Goal: Task Accomplishment & Management: Complete application form

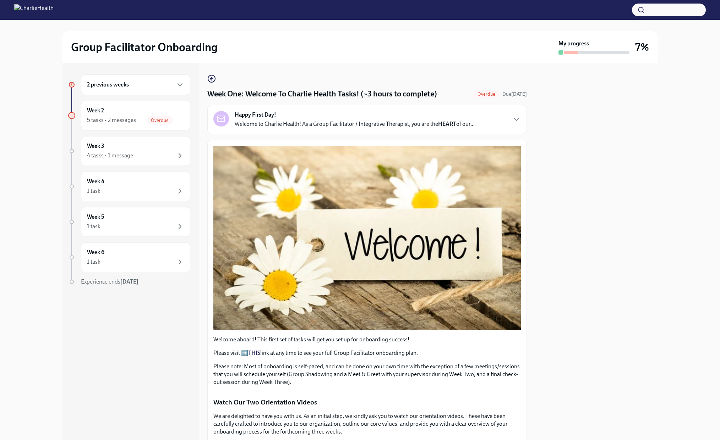
scroll to position [963, 0]
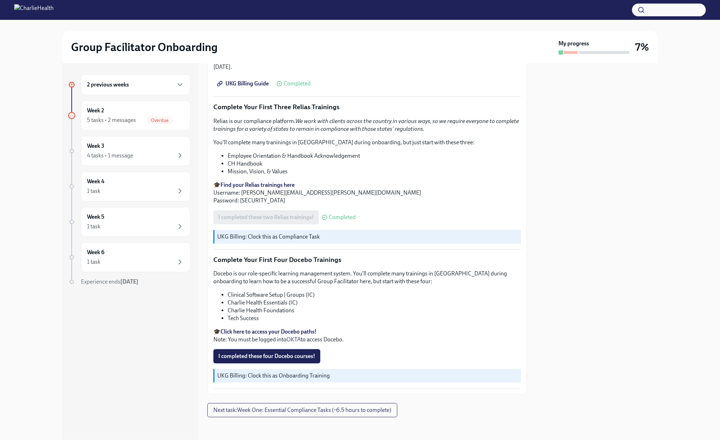
click at [273, 358] on span "I completed these four Docebo courses!" at bounding box center [266, 356] width 97 height 7
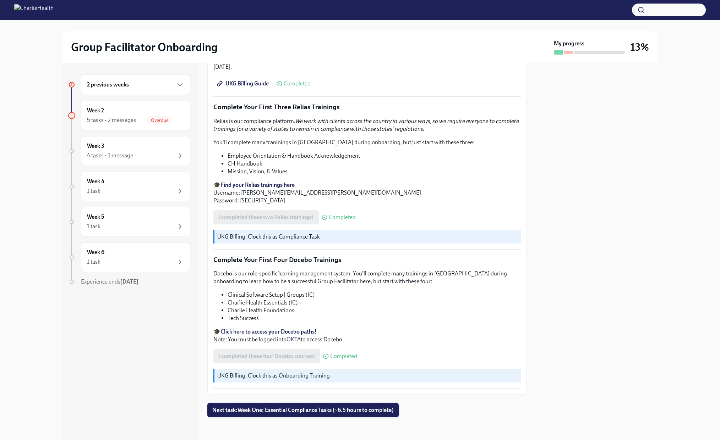
click at [269, 414] on span "Next task : Week One: Essential Compliance Tasks (~6.5 hours to complete)" at bounding box center [302, 410] width 181 height 7
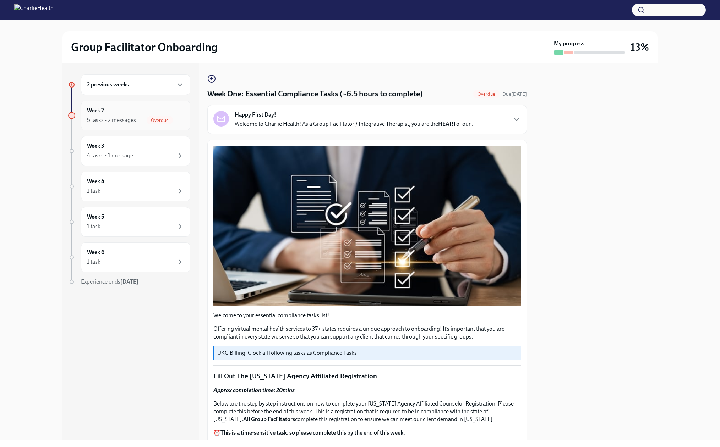
click at [147, 123] on span "Overdue" at bounding box center [160, 120] width 26 height 5
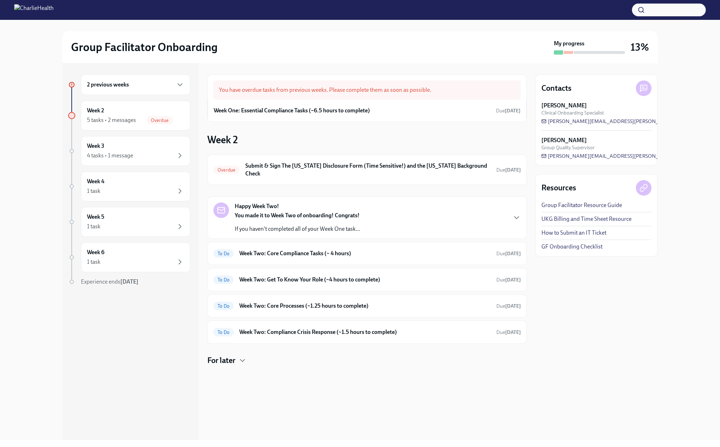
click at [368, 96] on div "You have overdue tasks from previous weeks. Please complete them as soon as pos…" at bounding box center [366, 90] width 307 height 19
click at [353, 115] on h6 "Week One: Essential Compliance Tasks (~6.5 hours to complete)" at bounding box center [292, 111] width 156 height 8
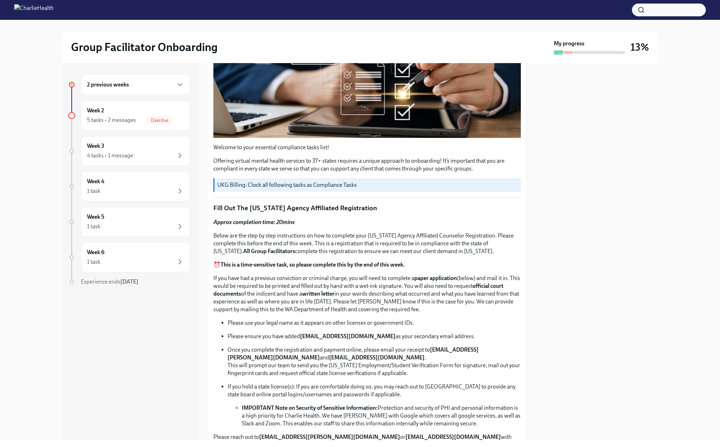
scroll to position [177, 0]
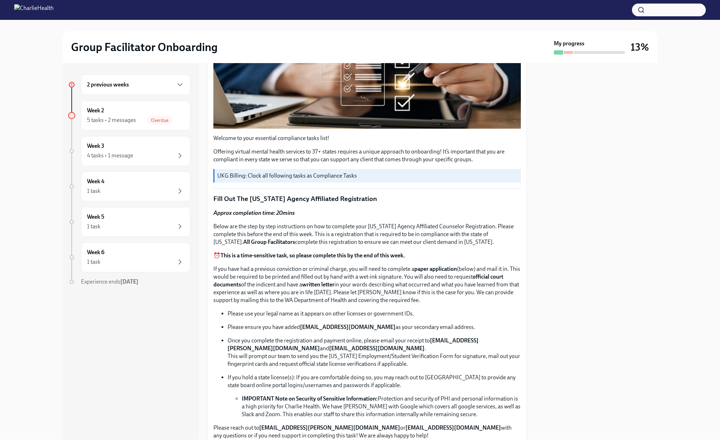
click at [355, 180] on p "UKG Billing: Clock all following tasks as Compliance Tasks" at bounding box center [367, 176] width 301 height 8
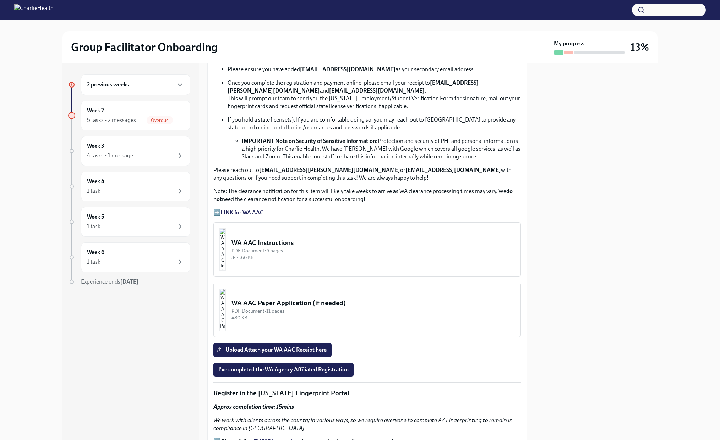
scroll to position [461, 0]
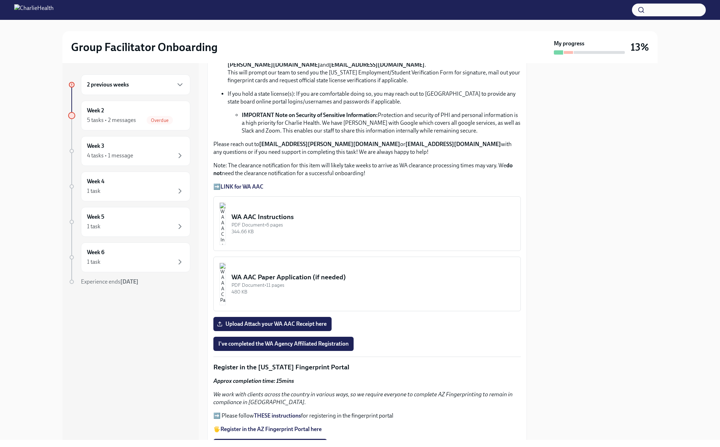
click at [269, 222] on div "WA AAC Instructions" at bounding box center [372, 217] width 283 height 9
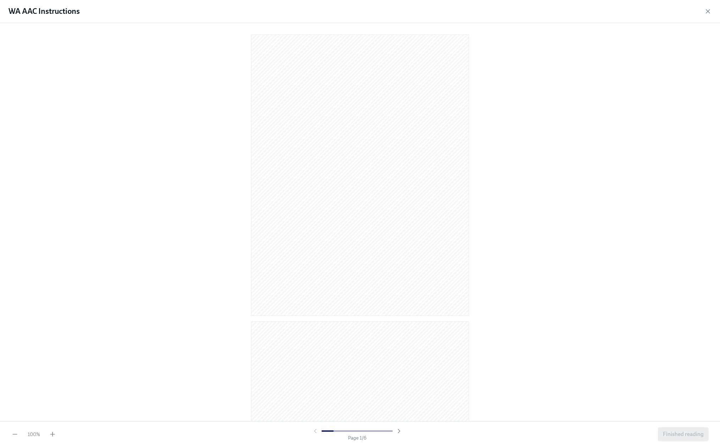
click at [150, 223] on div at bounding box center [359, 221] width 697 height 384
click at [51, 435] on icon "button" at bounding box center [52, 435] width 4 height 0
click at [52, 435] on icon "button" at bounding box center [52, 435] width 4 height 0
click at [56, 430] on div "150 % Page 1 / 6 Finished reading" at bounding box center [360, 435] width 720 height 26
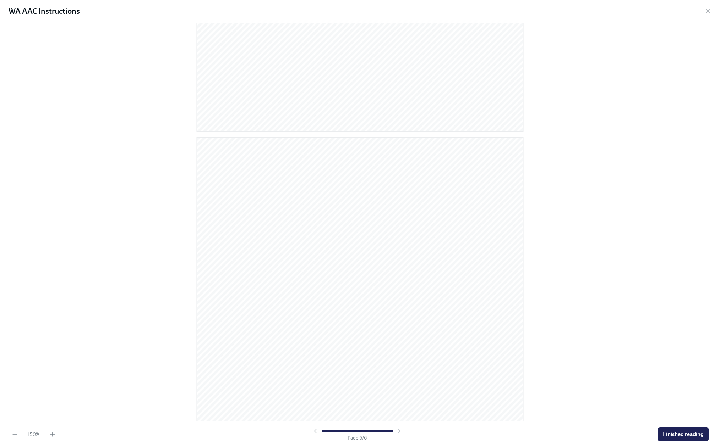
scroll to position [2037, 0]
drag, startPoint x: 74, startPoint y: 63, endPoint x: 50, endPoint y: 26, distance: 43.9
click at [74, 61] on div at bounding box center [360, 222] width 720 height 399
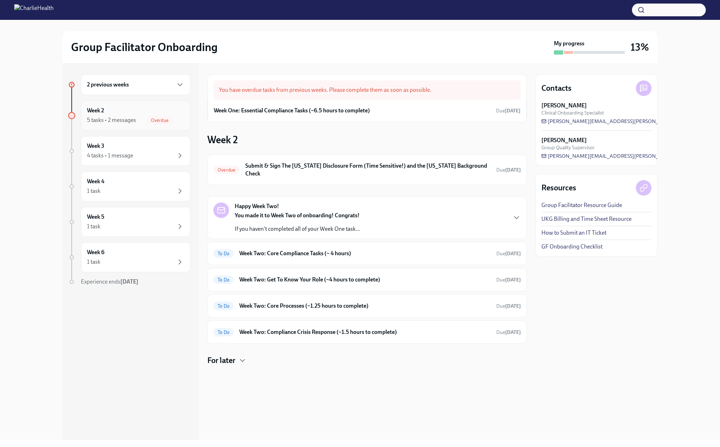
click at [157, 123] on span "Overdue" at bounding box center [160, 120] width 26 height 5
click at [256, 97] on div "You have overdue tasks from previous weeks. Please complete them as soon as pos…" at bounding box center [366, 90] width 307 height 19
click at [368, 95] on div "You have overdue tasks from previous weeks. Please complete them as soon as pos…" at bounding box center [366, 90] width 307 height 19
click at [496, 114] on span "Due 2 days ago" at bounding box center [508, 111] width 24 height 6
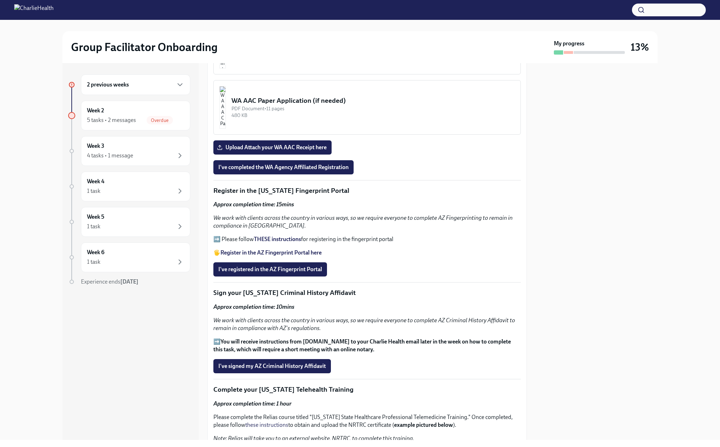
scroll to position [639, 0]
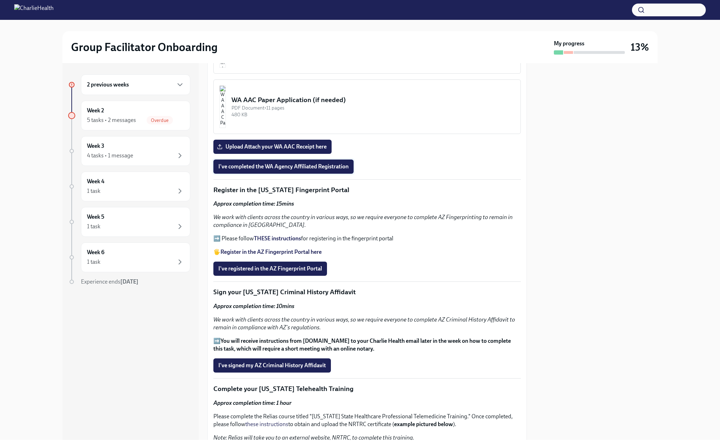
click at [259, 170] on span "I've completed the WA Agency Affiliated Registration" at bounding box center [283, 166] width 130 height 7
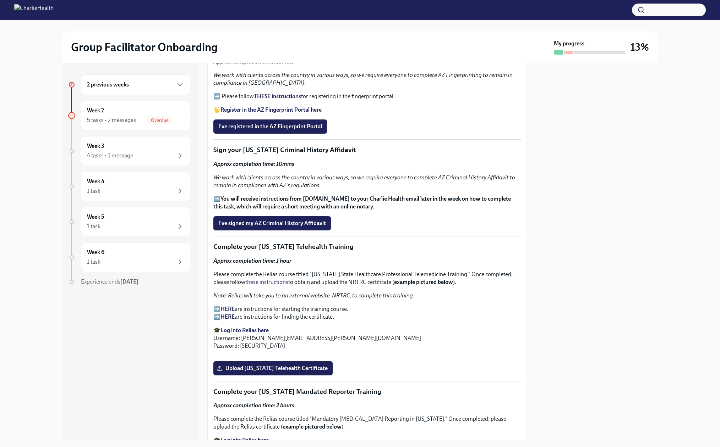
scroll to position [816, 0]
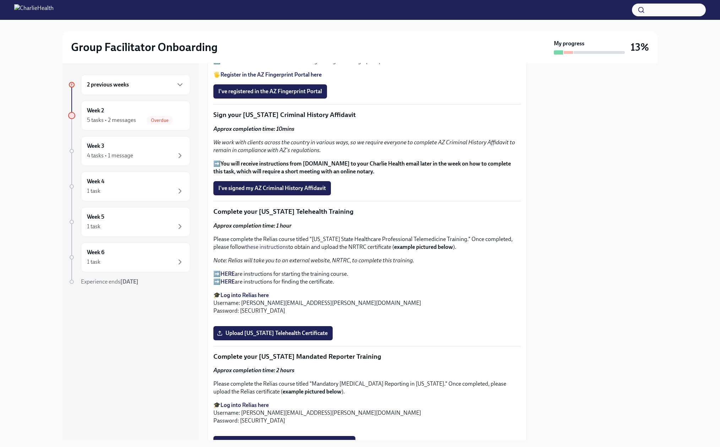
click at [231, 78] on strong "Register in the AZ Fingerprint Portal here" at bounding box center [270, 74] width 101 height 7
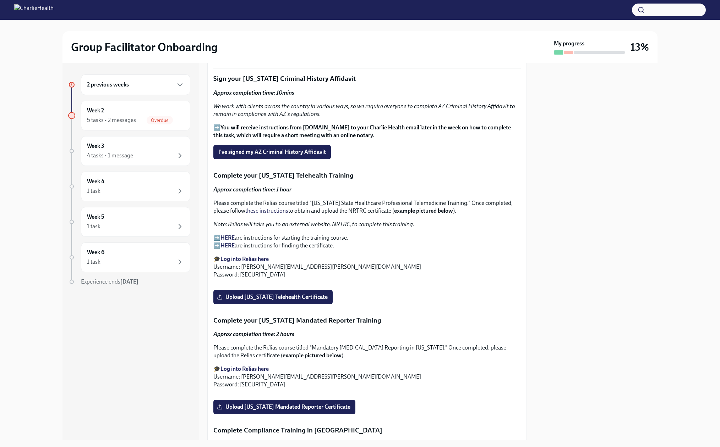
scroll to position [852, 0]
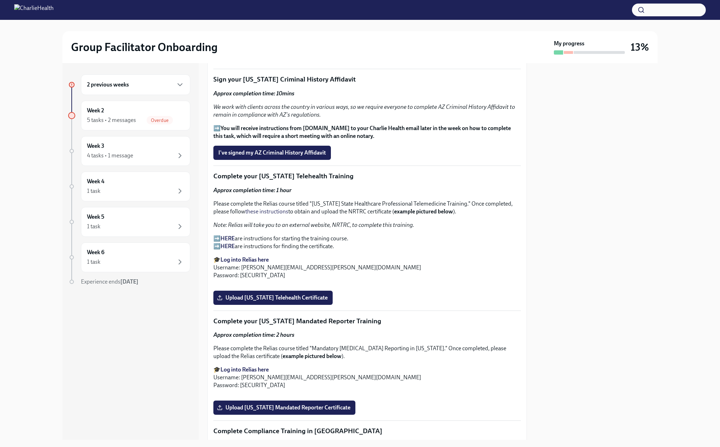
click at [301, 29] on strong "THESE instructions" at bounding box center [277, 25] width 47 height 7
click at [258, 60] on span "I've registered in the AZ Fingerprint Portal" at bounding box center [270, 56] width 104 height 7
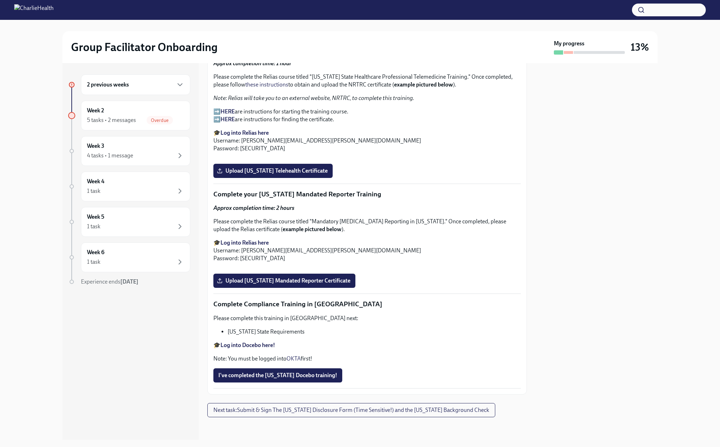
scroll to position [1029, 0]
